Goal: Register for event/course

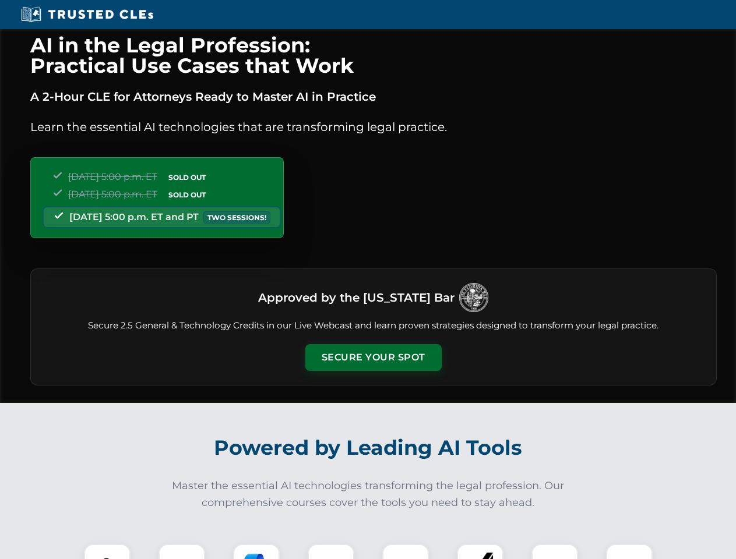
click at [373, 358] on button "Secure Your Spot" at bounding box center [373, 357] width 136 height 27
click at [107, 552] on img at bounding box center [107, 567] width 34 height 34
